Goal: Task Accomplishment & Management: Use online tool/utility

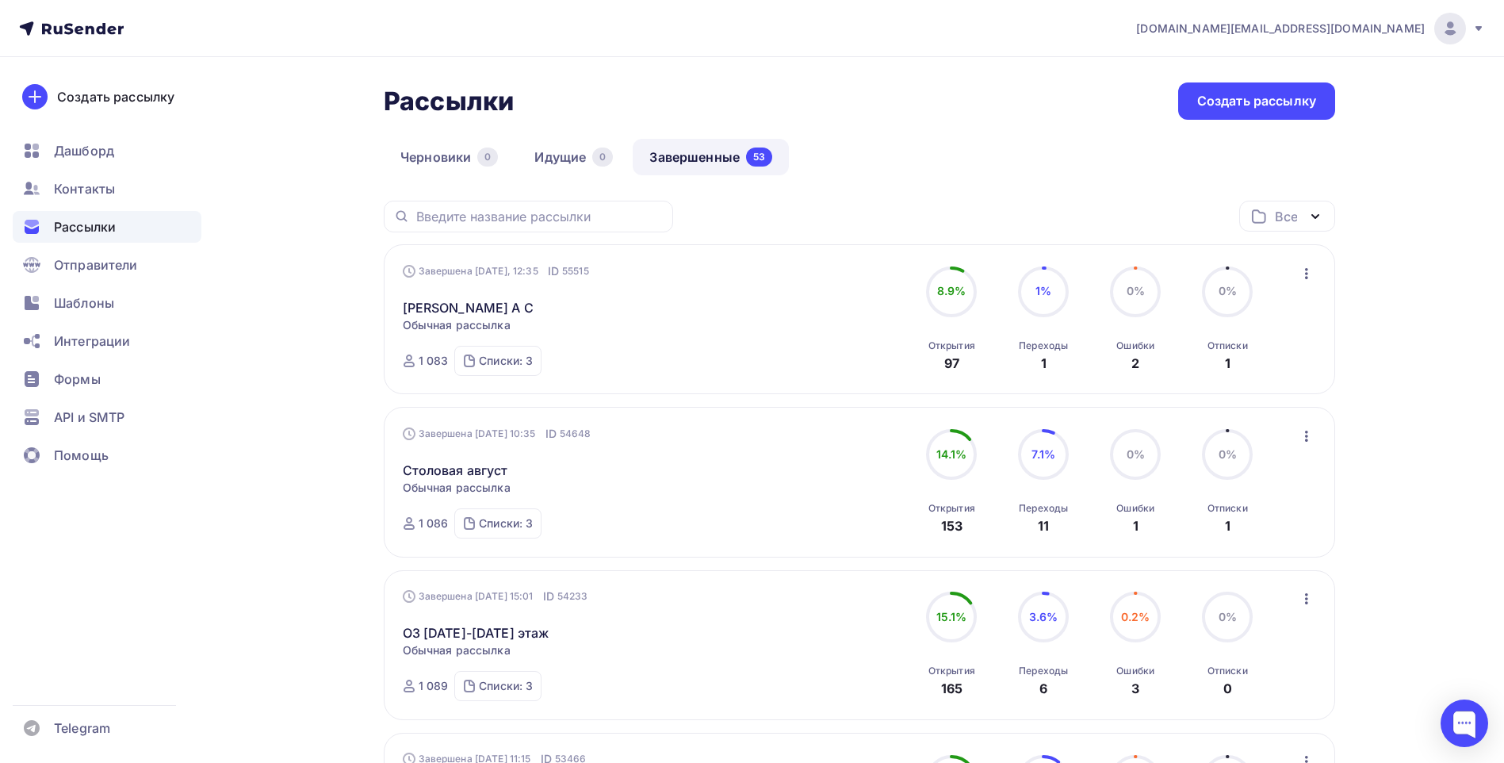
click at [954, 108] on div "Рассылки Рассылки Создать рассылку" at bounding box center [859, 100] width 951 height 37
click at [936, 181] on div "Черновики 0 Идущие 0 Завершенные 53" at bounding box center [859, 170] width 951 height 62
click at [984, 143] on div "Черновики 0 Идущие 0 Завершенные 53" at bounding box center [859, 170] width 951 height 62
click at [959, 144] on div "Черновики 0 Идущие 0 Завершенные 53" at bounding box center [859, 170] width 951 height 62
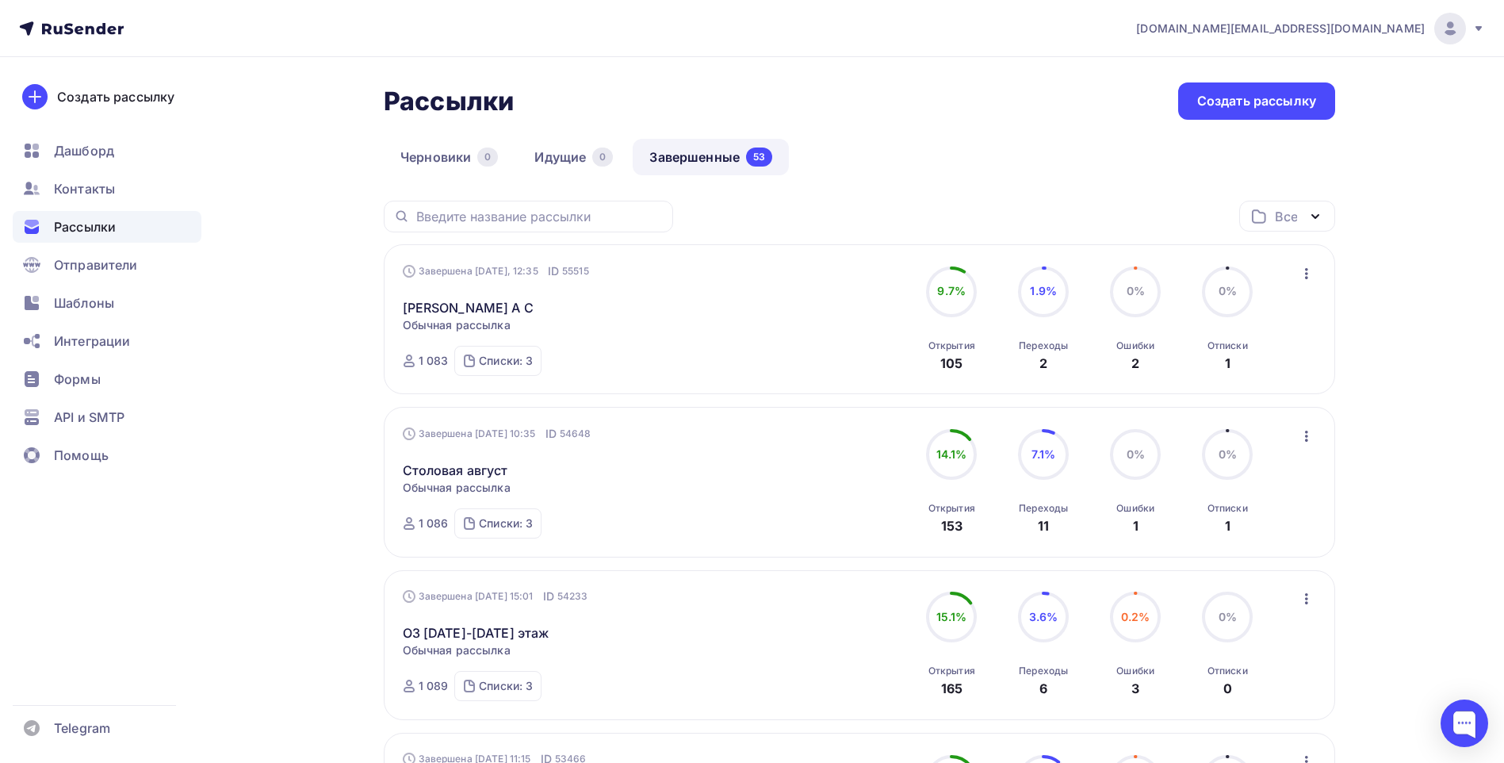
click at [987, 147] on div "Черновики 0 Идущие 0 Завершенные 53" at bounding box center [859, 170] width 951 height 62
click at [1014, 151] on div "Черновики 0 Идущие 0 Завершенные 53" at bounding box center [859, 170] width 951 height 62
